Goal: Information Seeking & Learning: Check status

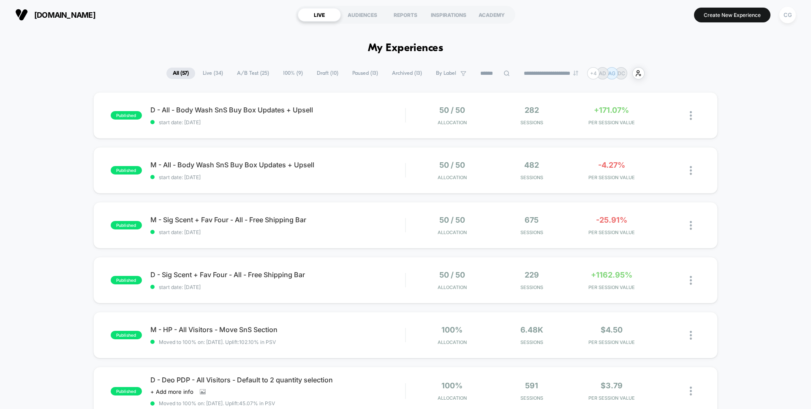
drag, startPoint x: 220, startPoint y: 75, endPoint x: 243, endPoint y: 76, distance: 22.8
click at [243, 76] on div "**********" at bounding box center [405, 73] width 478 height 12
click at [245, 75] on span "A/B Test ( 25 )" at bounding box center [252, 73] width 45 height 11
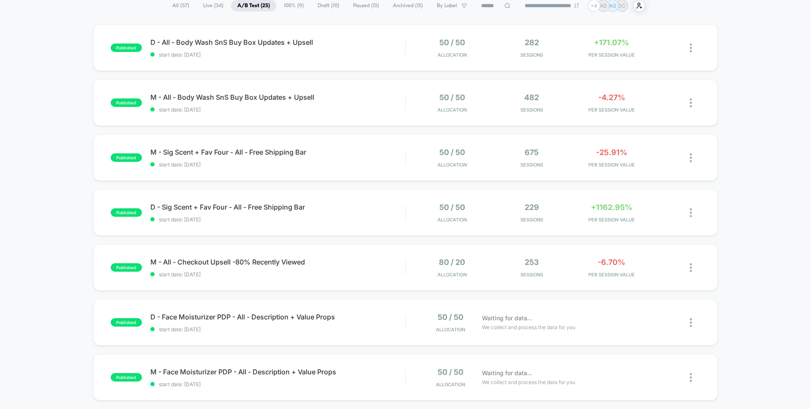
scroll to position [83, 0]
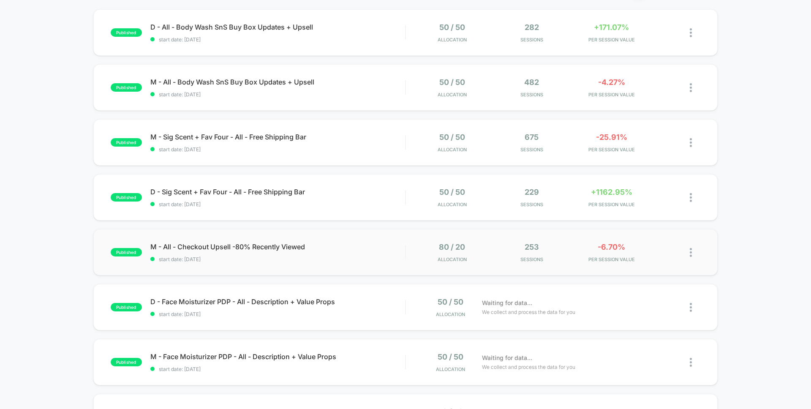
click at [245, 263] on div "published M - All - Checkout Upsell -80% Recently Viewed start date: [DATE] 80 …" at bounding box center [405, 252] width 624 height 46
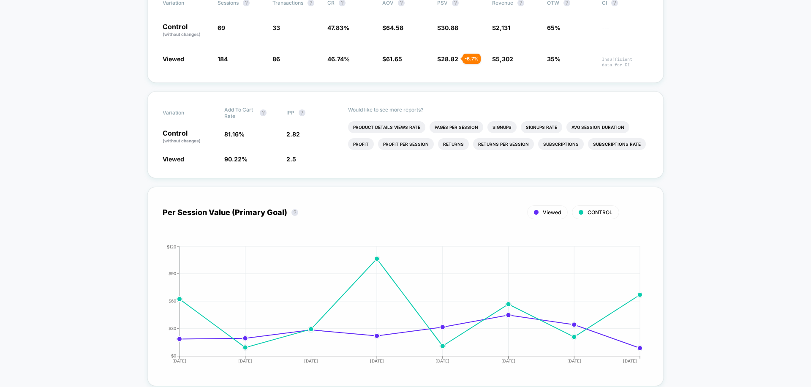
scroll to position [187, 0]
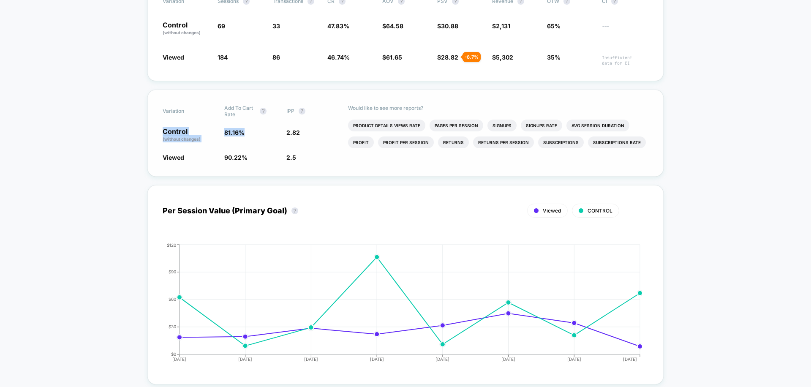
drag, startPoint x: 243, startPoint y: 133, endPoint x: 219, endPoint y: 132, distance: 23.7
click at [219, 132] on div "Control (without changes) 81.16 % 2.82" at bounding box center [405, 135] width 485 height 14
click at [236, 134] on span "81.16 %" at bounding box center [234, 132] width 20 height 7
drag, startPoint x: 166, startPoint y: 156, endPoint x: 300, endPoint y: 157, distance: 133.8
click at [300, 157] on div "Viewed 90.22 % + 11.2 % 2.5 - 11.3 %" at bounding box center [405, 157] width 485 height 8
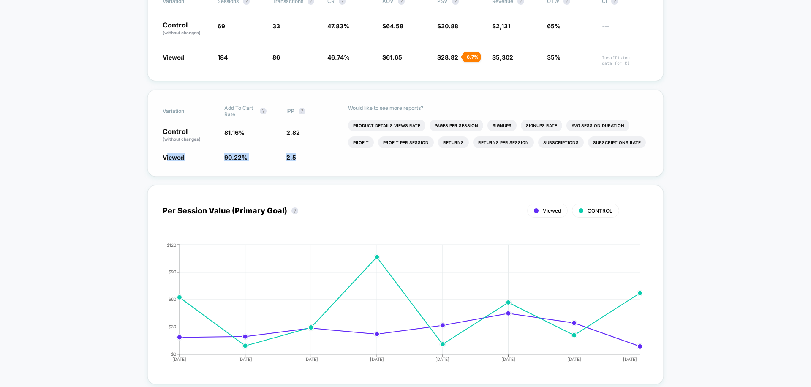
scroll to position [95, 0]
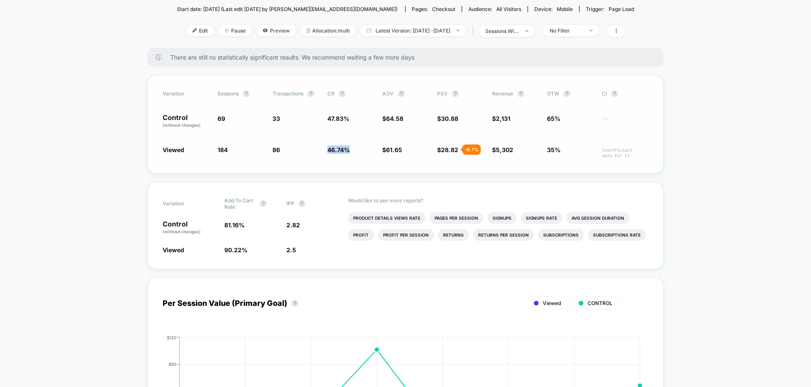
drag, startPoint x: 327, startPoint y: 149, endPoint x: 351, endPoint y: 151, distance: 23.7
click at [351, 151] on span "46.74 % - 2.3 %" at bounding box center [350, 151] width 46 height 13
drag, startPoint x: 253, startPoint y: 249, endPoint x: 151, endPoint y: 246, distance: 102.2
click at [151, 246] on div "Variation Add To Cart Rate ? IPP ? Control (without changes) 81.16 % 2.82 Viewe…" at bounding box center [405, 225] width 516 height 87
drag, startPoint x: 237, startPoint y: 222, endPoint x: 128, endPoint y: 225, distance: 109.4
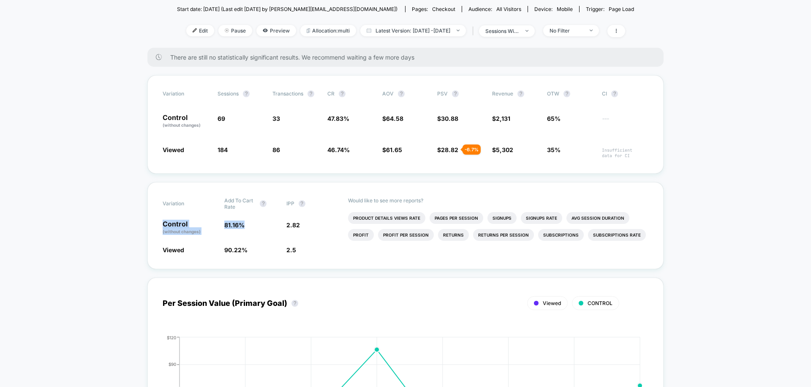
drag, startPoint x: 240, startPoint y: 252, endPoint x: 148, endPoint y: 243, distance: 92.5
click at [148, 243] on div "Variation Add To Cart Rate ? IPP ? Control (without changes) 81.16 % 2.82 Viewe…" at bounding box center [405, 225] width 516 height 87
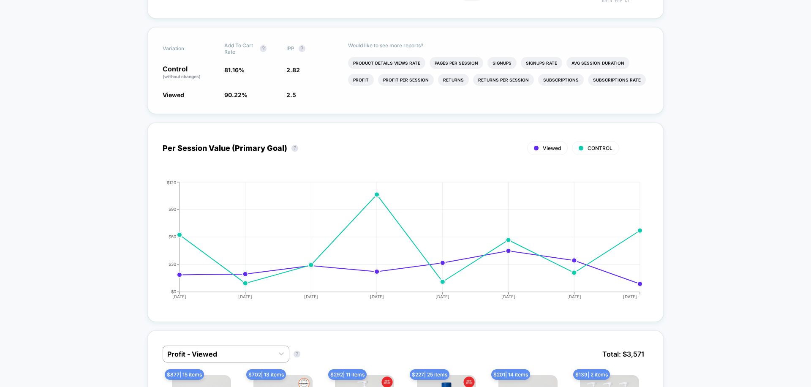
scroll to position [251, 0]
click at [376, 194] on circle at bounding box center [376, 193] width 3 height 3
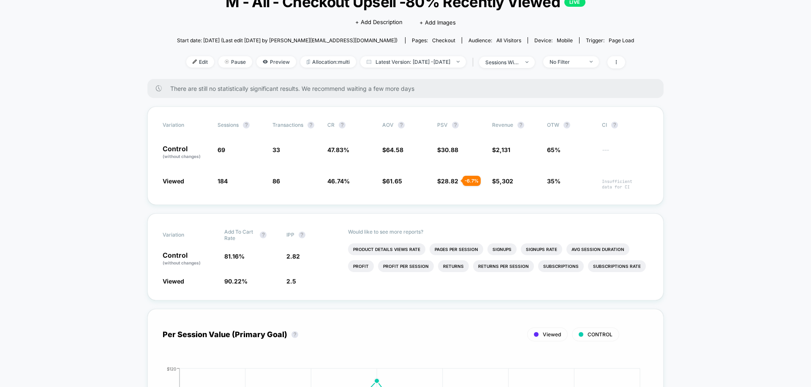
scroll to position [0, 0]
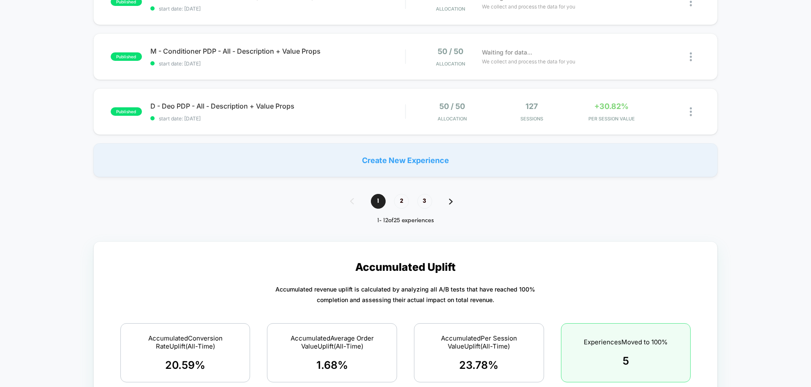
scroll to position [616, 0]
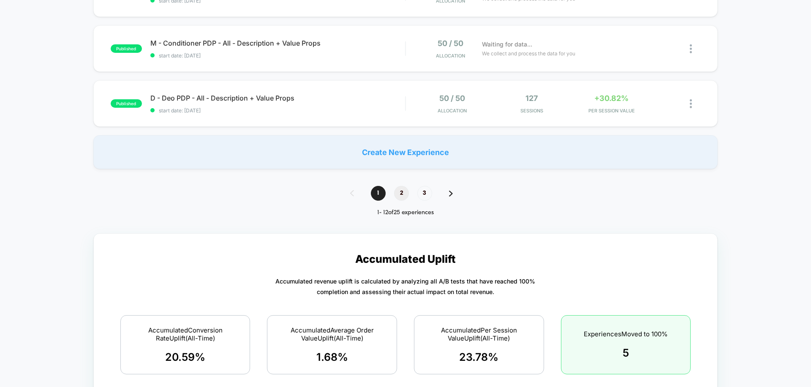
click at [404, 192] on span "2" at bounding box center [401, 193] width 15 height 15
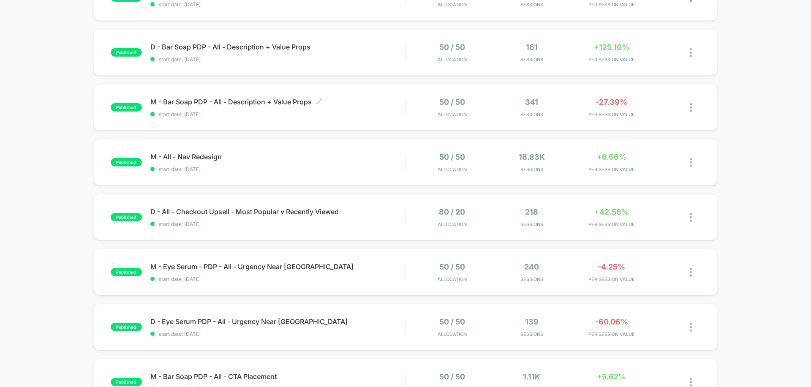
scroll to position [235, 0]
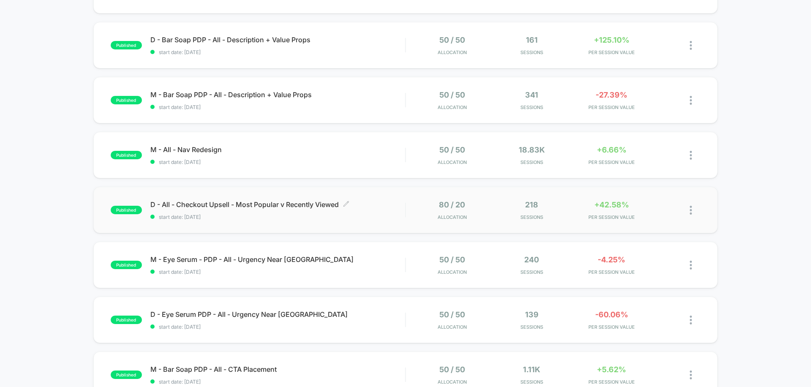
click at [361, 205] on span "D - All - Checkout Upsell - Most Popular v Recently Viewed Click to edit experi…" at bounding box center [277, 204] width 255 height 8
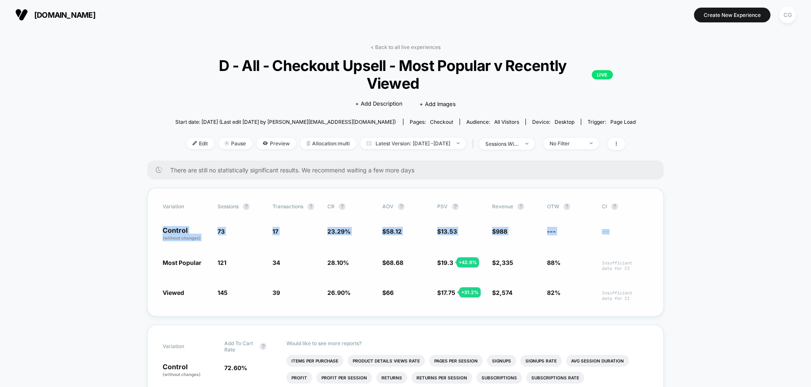
drag, startPoint x: 161, startPoint y: 230, endPoint x: 620, endPoint y: 236, distance: 458.5
click at [620, 236] on div "Variation Sessions ? Transactions ? CR ? AOV ? PSV ? Revenue ? OTW ? CI ? Contr…" at bounding box center [405, 252] width 516 height 128
drag, startPoint x: 243, startPoint y: 240, endPoint x: 201, endPoint y: 235, distance: 42.9
click at [243, 240] on span "73" at bounding box center [240, 234] width 46 height 14
drag, startPoint x: 176, startPoint y: 233, endPoint x: 617, endPoint y: 235, distance: 441.2
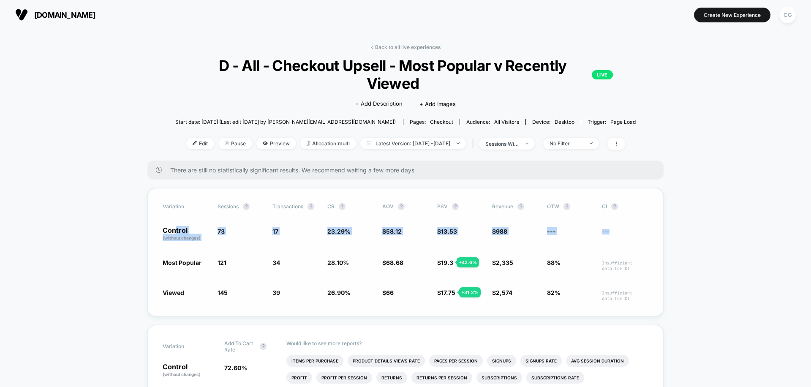
click at [617, 235] on div "Control (without changes) 73 17 23.29 % $ 58.12 $ 13.53 $ 988 --- ---" at bounding box center [405, 234] width 485 height 14
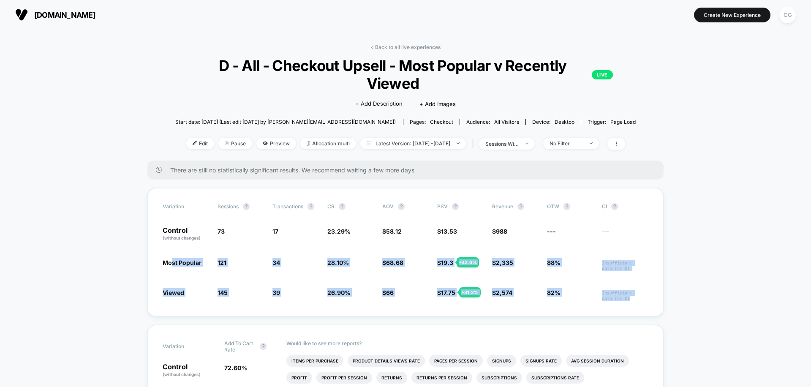
drag, startPoint x: 170, startPoint y: 266, endPoint x: 667, endPoint y: 296, distance: 498.2
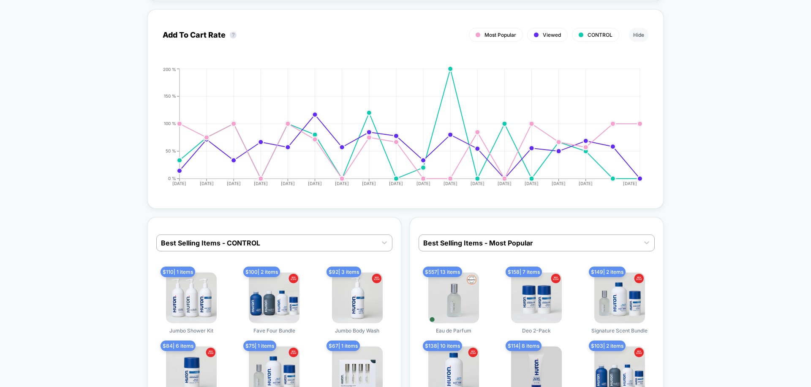
scroll to position [1088, 0]
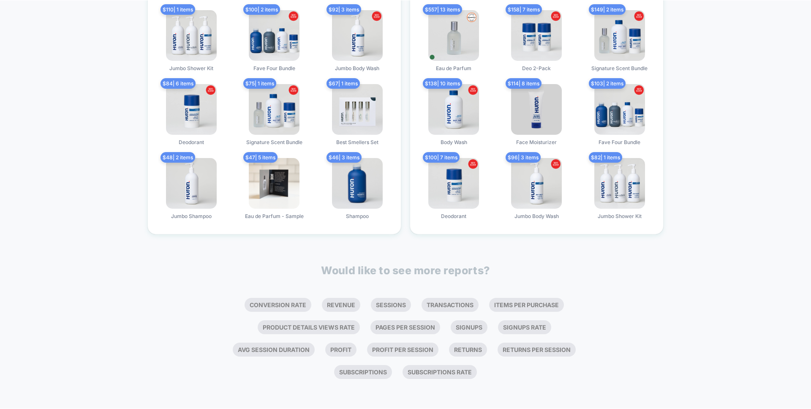
scroll to position [1325, 0]
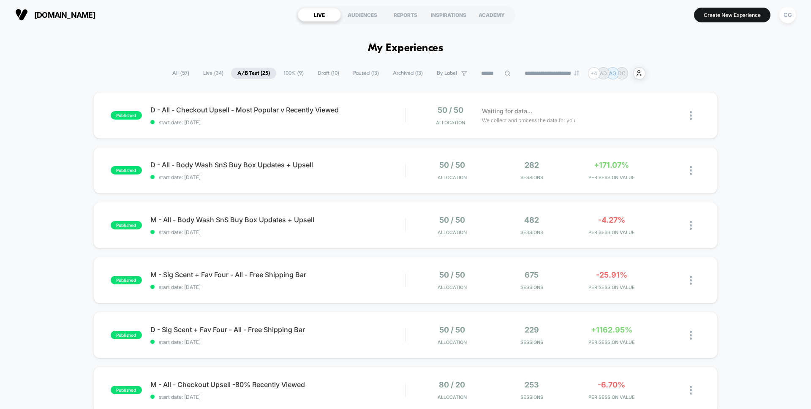
click at [212, 77] on span "Live ( 34 )" at bounding box center [213, 73] width 33 height 11
click at [252, 74] on span "A/B Test ( 25 )" at bounding box center [253, 73] width 45 height 11
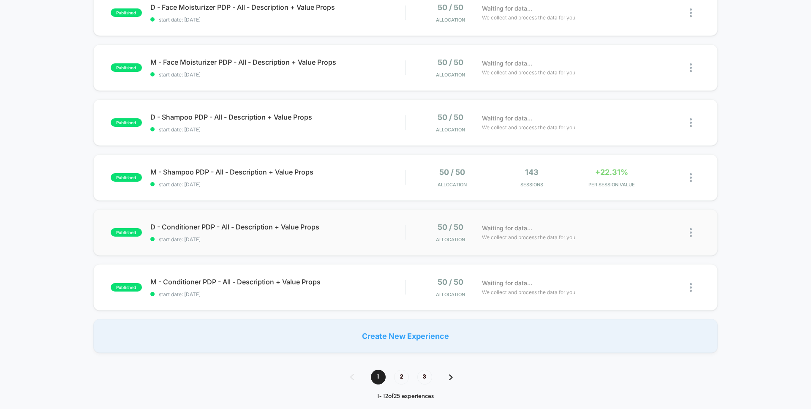
scroll to position [433, 0]
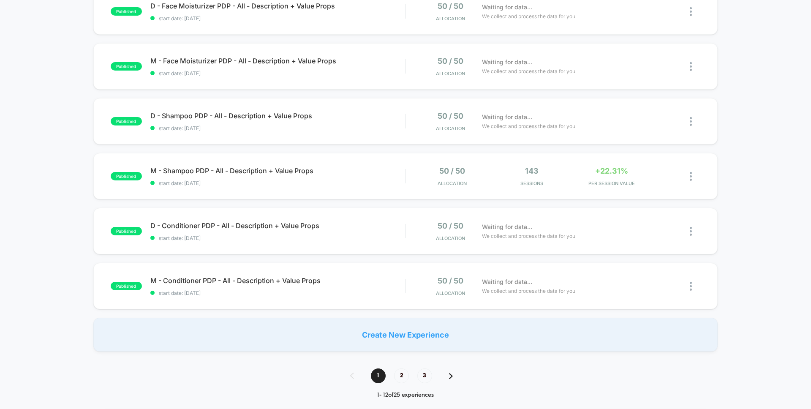
click at [450, 377] on img at bounding box center [451, 376] width 4 height 6
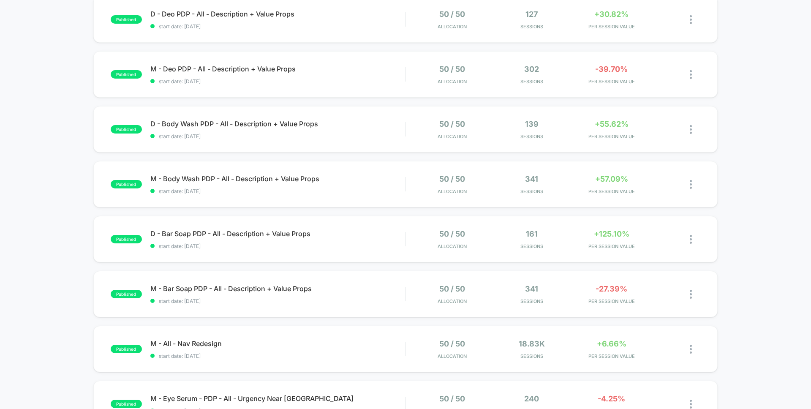
scroll to position [98, 0]
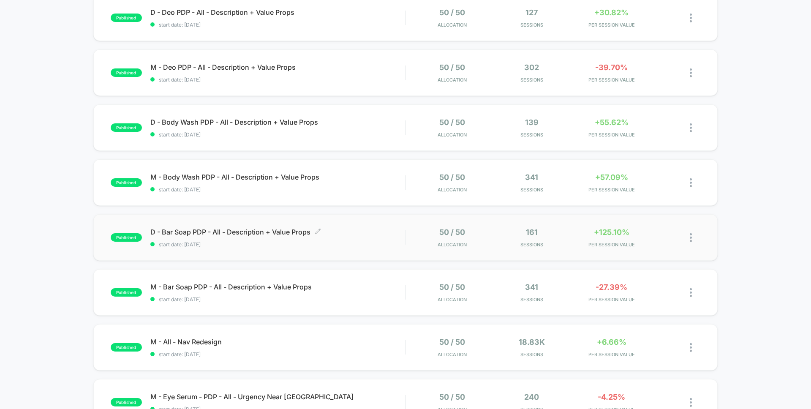
click at [294, 243] on span "start date: [DATE]" at bounding box center [277, 244] width 255 height 6
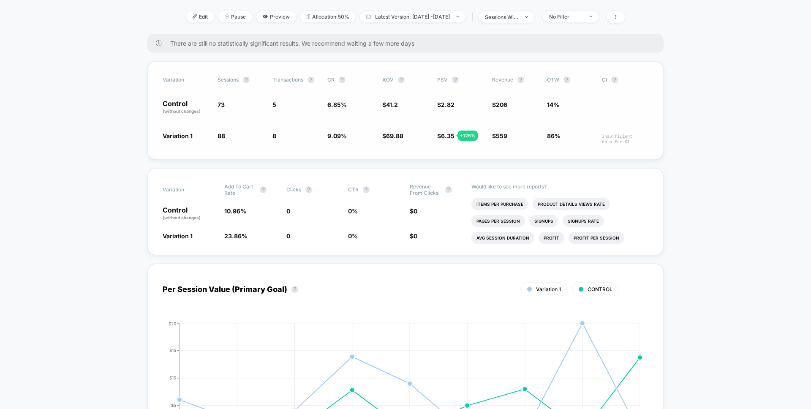
scroll to position [158, 0]
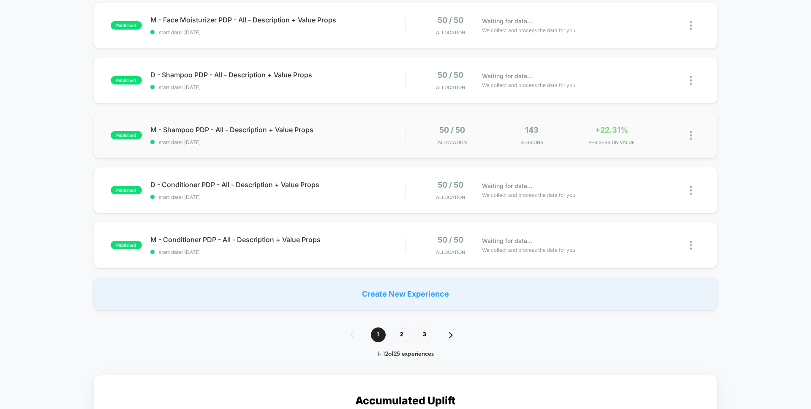
scroll to position [482, 0]
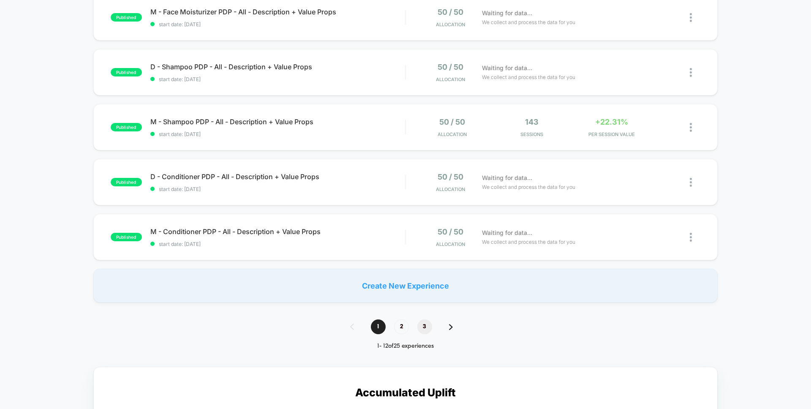
click at [423, 330] on span "3" at bounding box center [424, 326] width 15 height 15
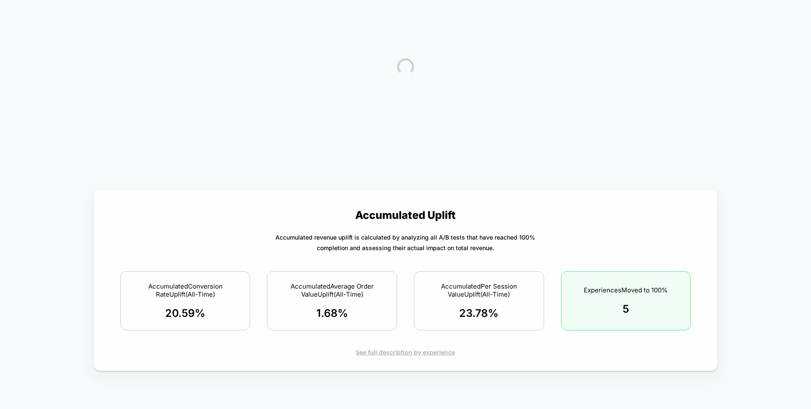
scroll to position [0, 0]
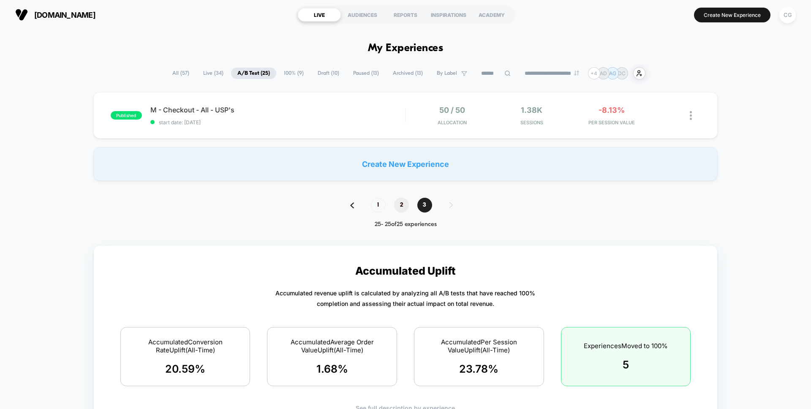
click at [399, 205] on span "2" at bounding box center [401, 205] width 15 height 15
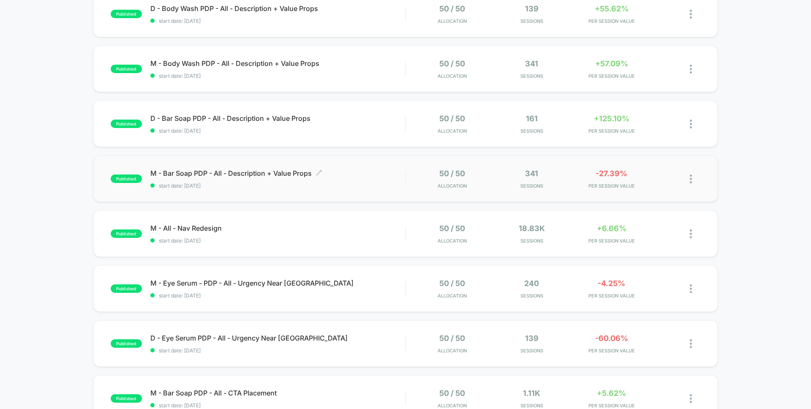
scroll to position [439, 0]
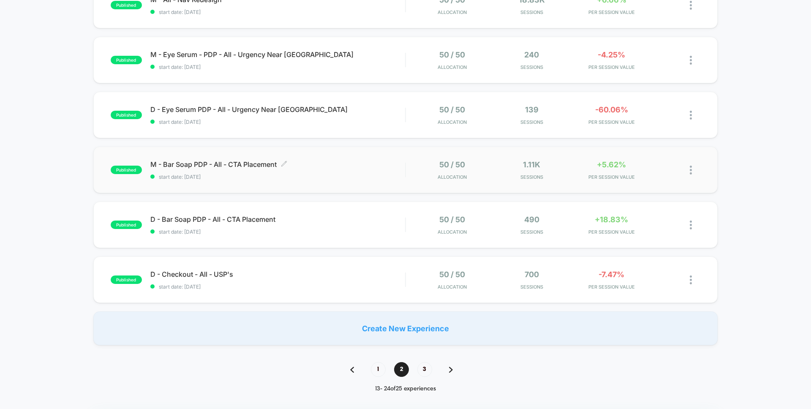
click at [375, 179] on span "start date: [DATE]" at bounding box center [277, 177] width 255 height 6
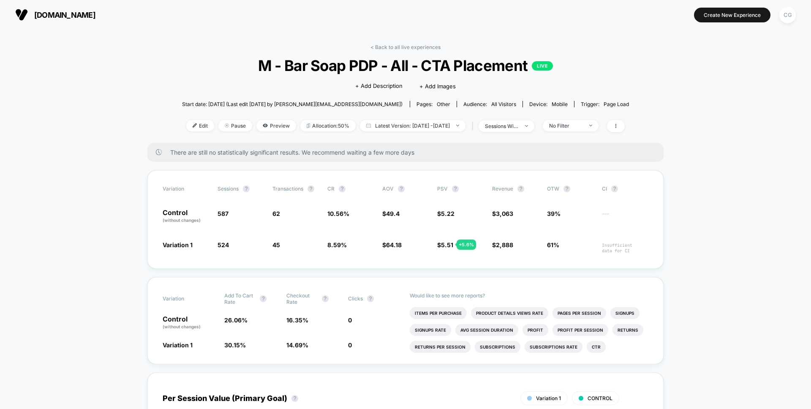
click at [534, 127] on span "sessions with impression" at bounding box center [506, 125] width 56 height 11
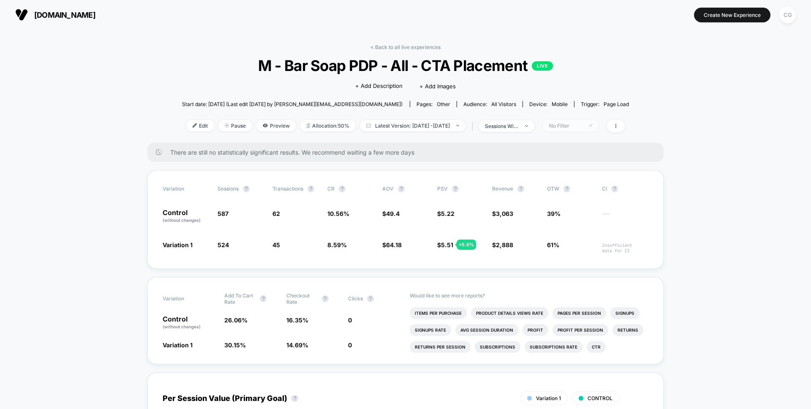
click at [584, 121] on span "No Filter" at bounding box center [570, 125] width 56 height 11
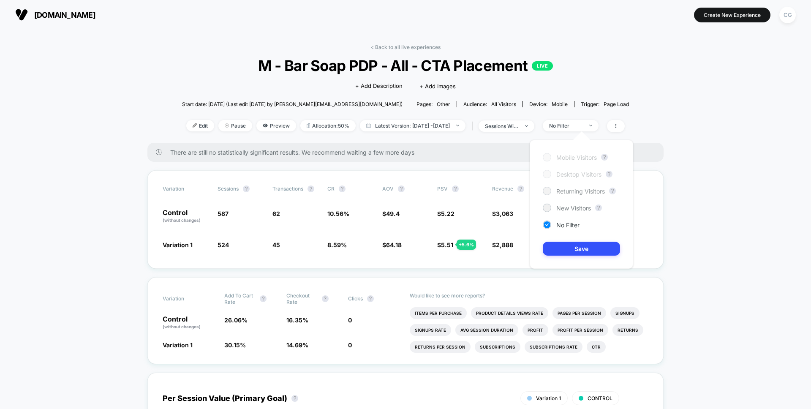
click at [557, 189] on span "Returning Visitors" at bounding box center [580, 190] width 49 height 7
click at [559, 244] on button "Save" at bounding box center [580, 248] width 77 height 14
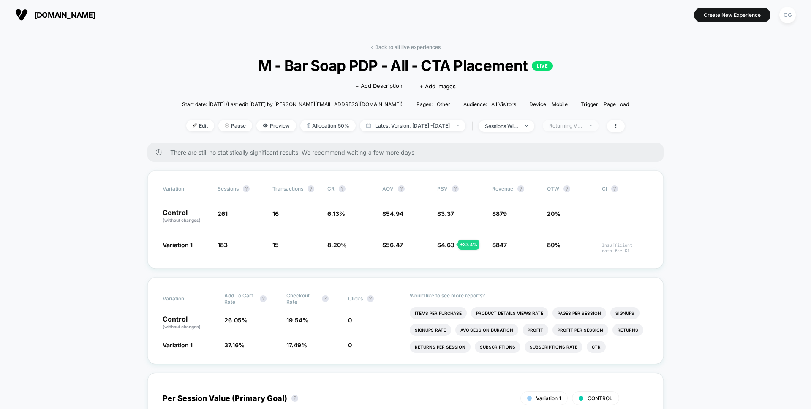
click at [578, 125] on div "Returning Visitors" at bounding box center [566, 125] width 34 height 6
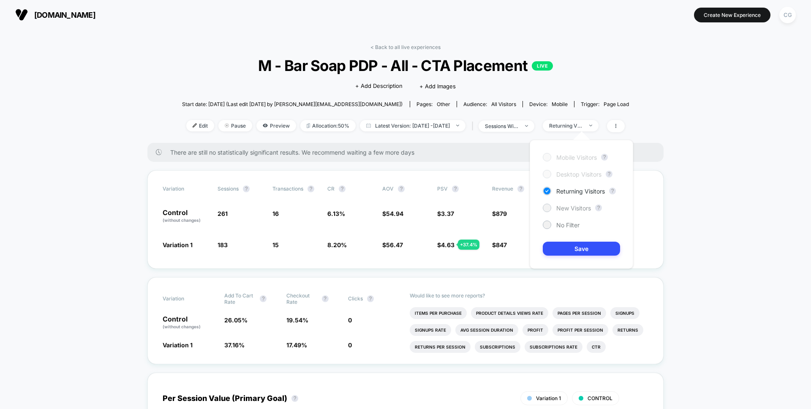
click at [562, 205] on span "New Visitors" at bounding box center [573, 207] width 35 height 7
click at [564, 249] on button "Save" at bounding box center [580, 248] width 77 height 14
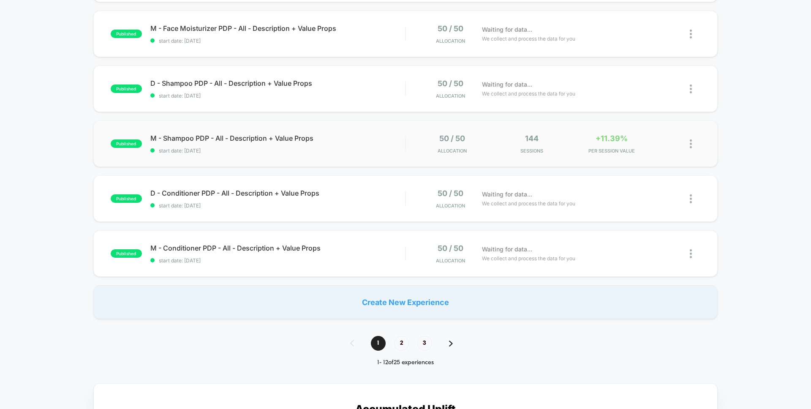
scroll to position [467, 0]
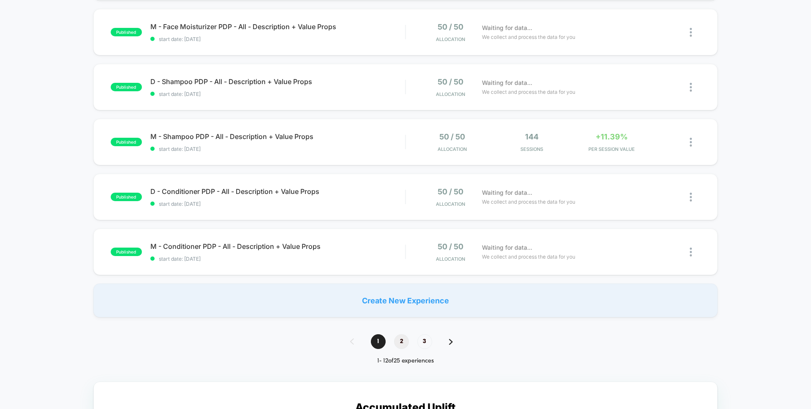
click at [400, 342] on span "2" at bounding box center [401, 341] width 15 height 15
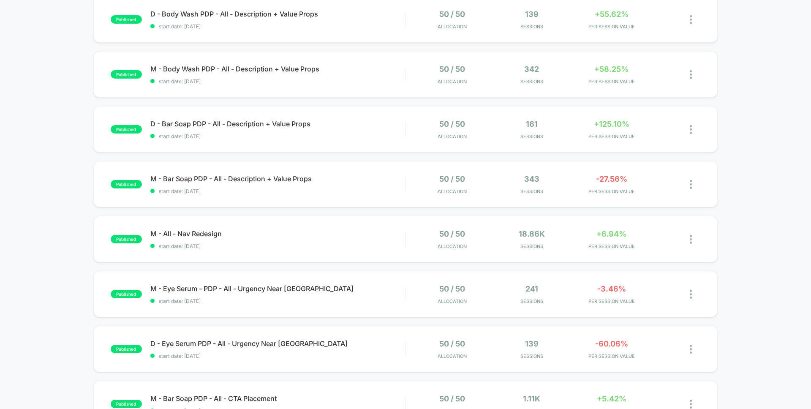
scroll to position [211, 0]
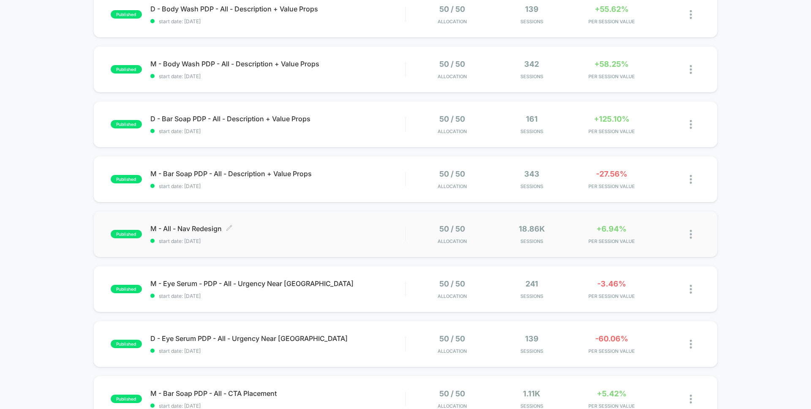
click at [255, 235] on div "M - All - Nav Redesign Click to edit experience details Click to edit experienc…" at bounding box center [277, 234] width 255 height 20
